Goal: Obtain resource: Download file/media

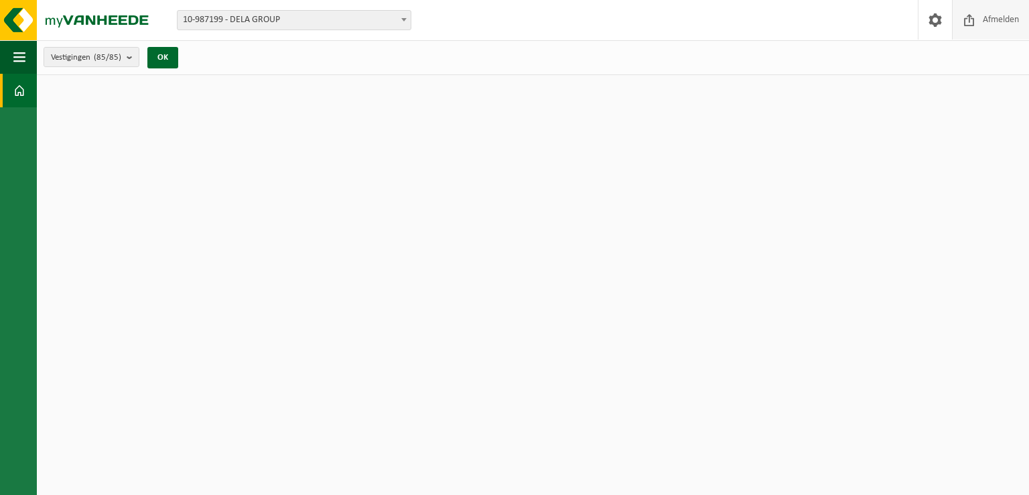
click at [984, 25] on span "Afmelden" at bounding box center [1001, 20] width 43 height 40
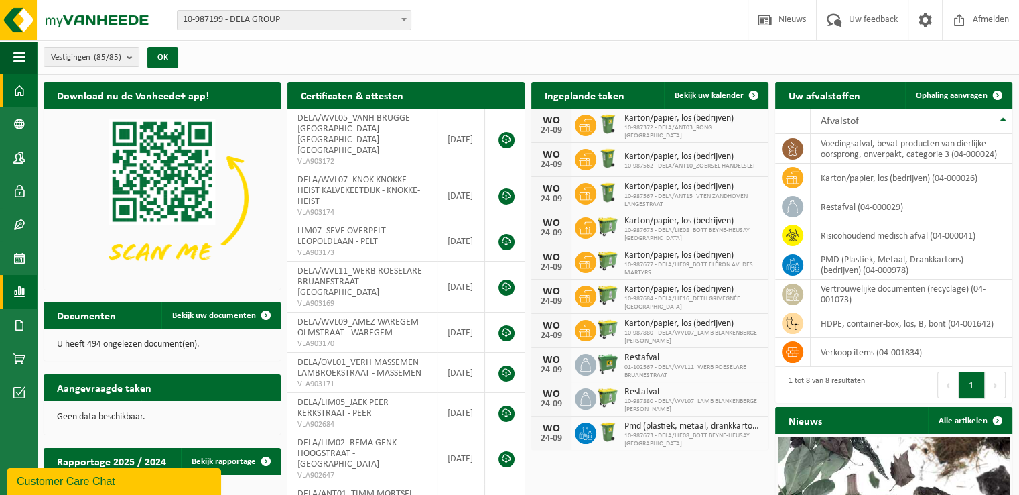
click at [12, 285] on link "Rapportage" at bounding box center [18, 292] width 37 height 34
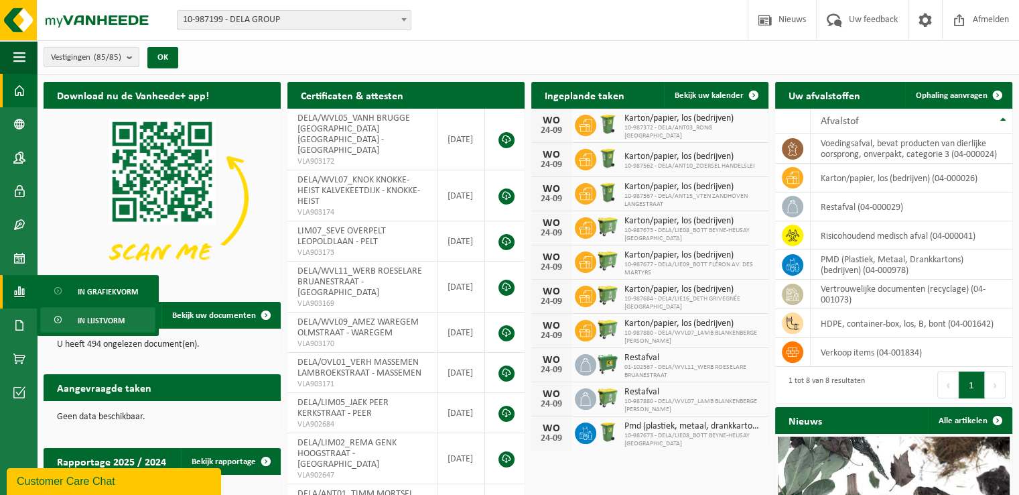
click at [133, 321] on link "In lijstvorm" at bounding box center [97, 319] width 115 height 25
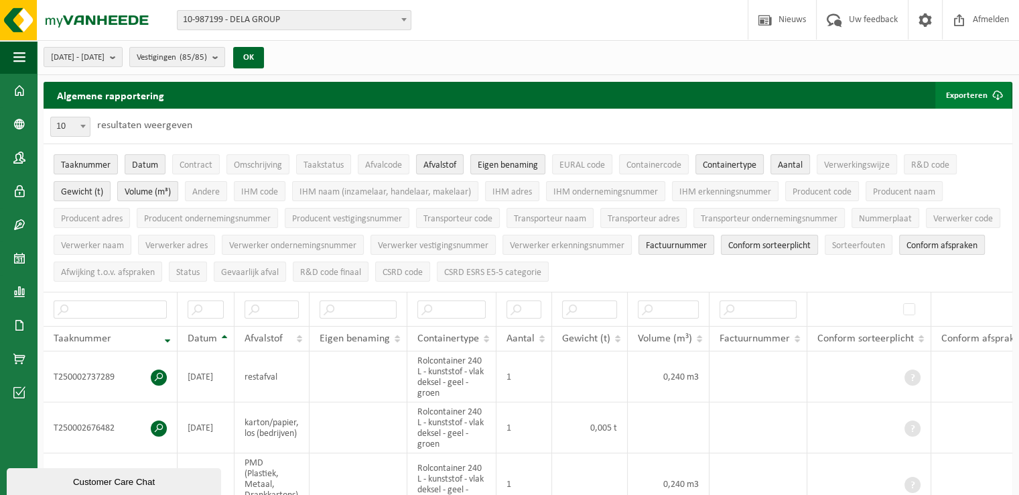
click at [981, 97] on button "Exporteren" at bounding box center [974, 95] width 76 height 27
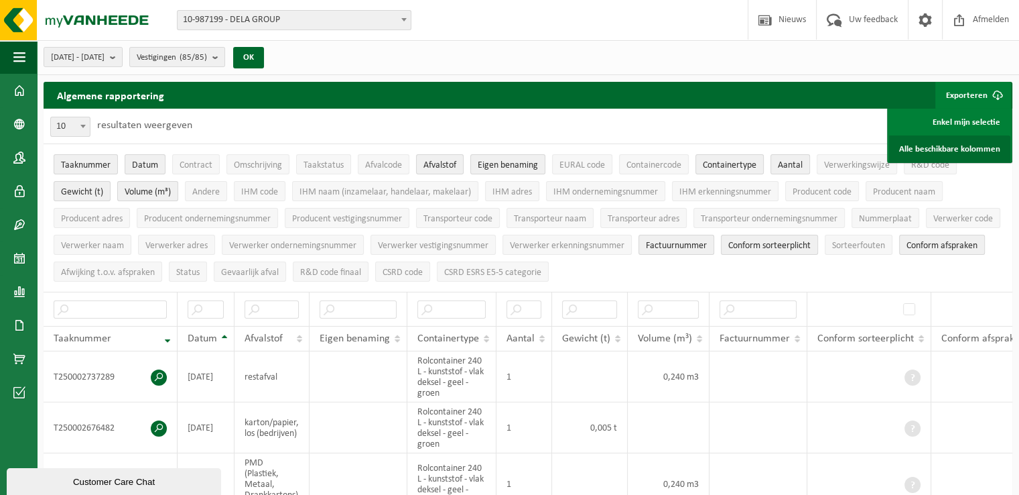
click at [964, 148] on link "Alle beschikbare kolommen" at bounding box center [949, 148] width 121 height 27
